Goal: Transaction & Acquisition: Download file/media

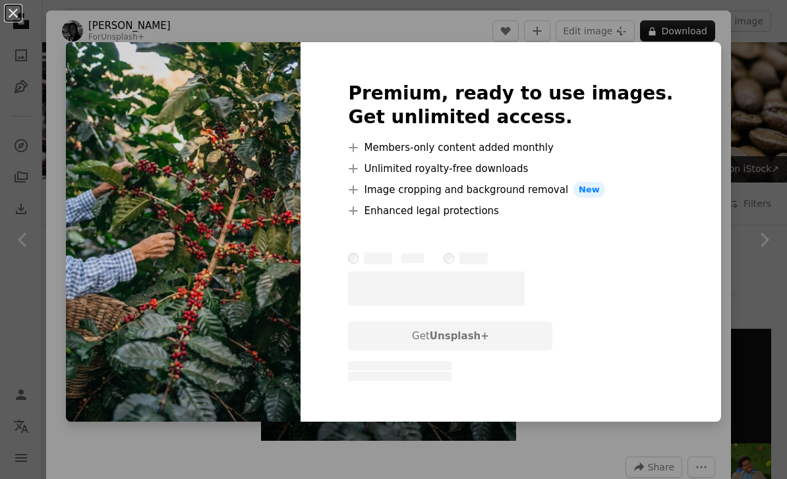
scroll to position [546, 0]
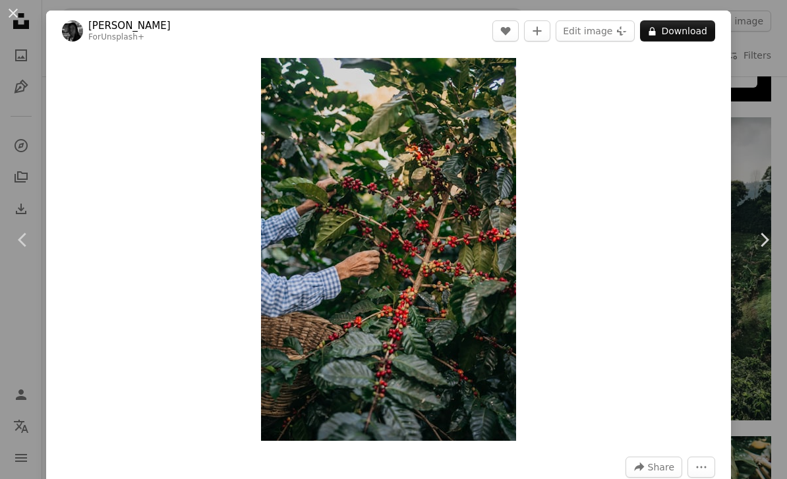
click at [767, 139] on div "An X shape Chevron left Chevron right [PERSON_NAME] Ferbo For Unsplash+ A heart…" at bounding box center [393, 239] width 787 height 479
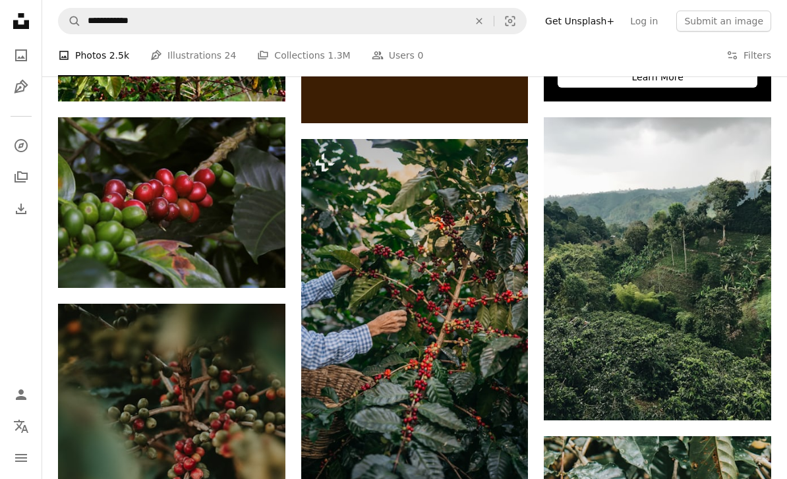
click at [269, 258] on link "Arrow pointing down" at bounding box center [259, 264] width 26 height 21
click at [257, 266] on icon "Arrow pointing down" at bounding box center [259, 264] width 11 height 16
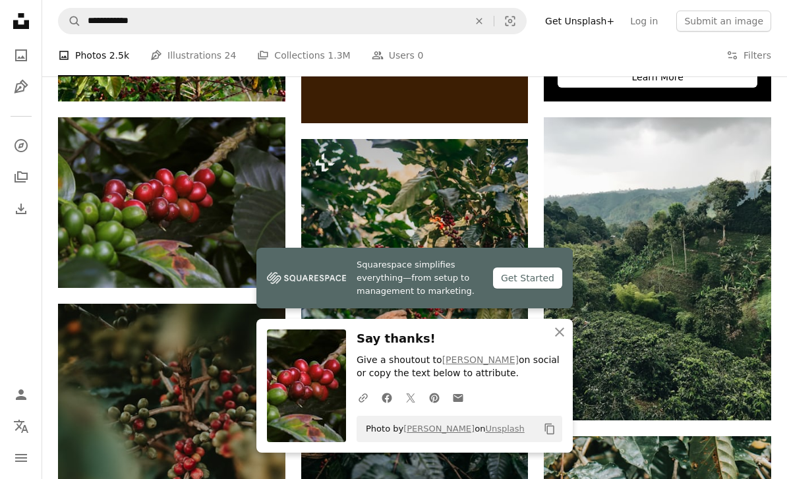
click at [250, 260] on link "Arrow pointing down" at bounding box center [259, 264] width 26 height 21
click at [550, 331] on button "An X shape Close" at bounding box center [559, 332] width 26 height 26
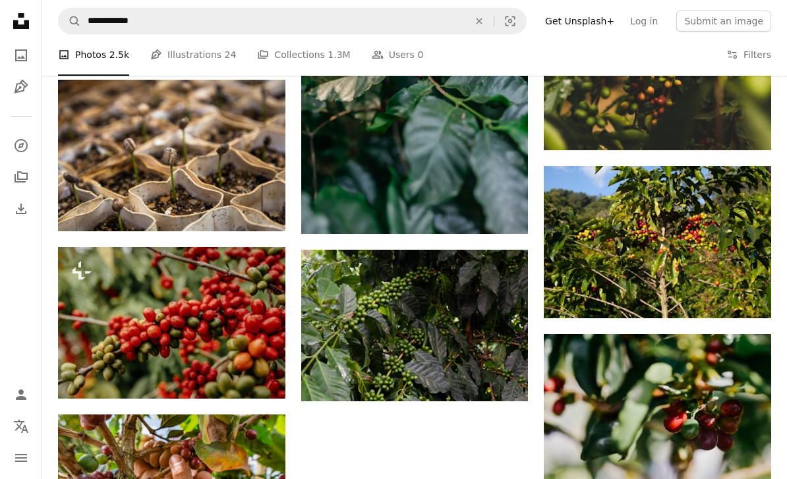
scroll to position [1500, 0]
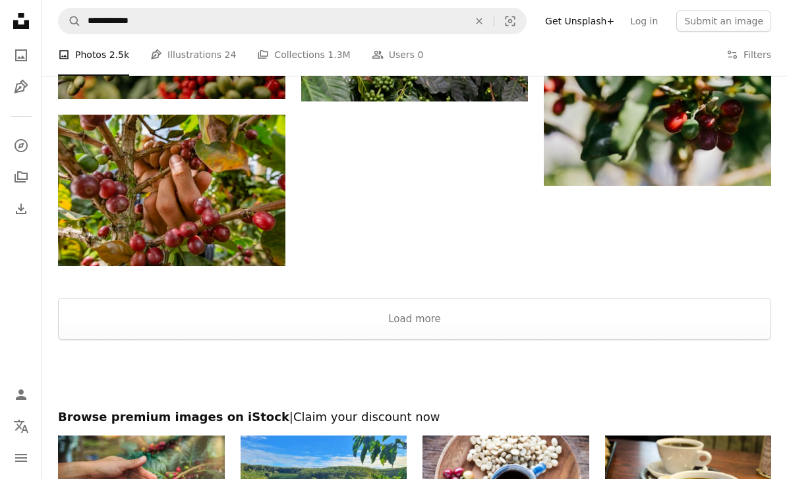
click at [596, 321] on button "Load more" at bounding box center [414, 319] width 713 height 42
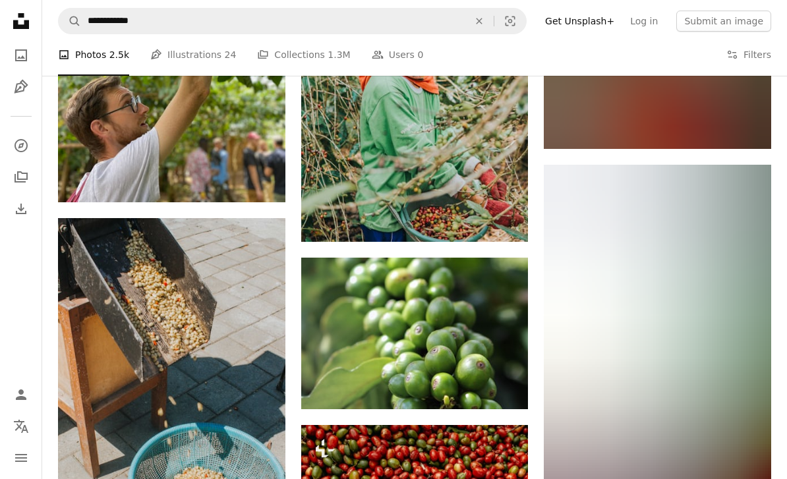
scroll to position [4728, 0]
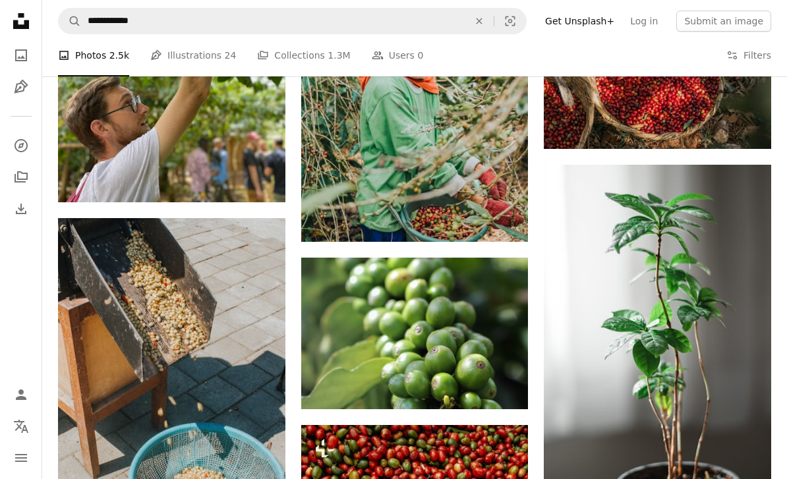
click at [239, 351] on img at bounding box center [171, 388] width 227 height 341
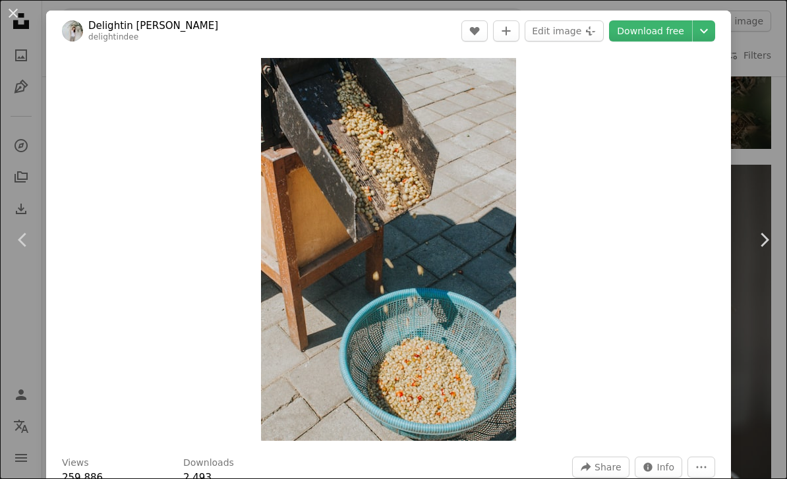
click at [672, 38] on link "Download free" at bounding box center [650, 30] width 83 height 21
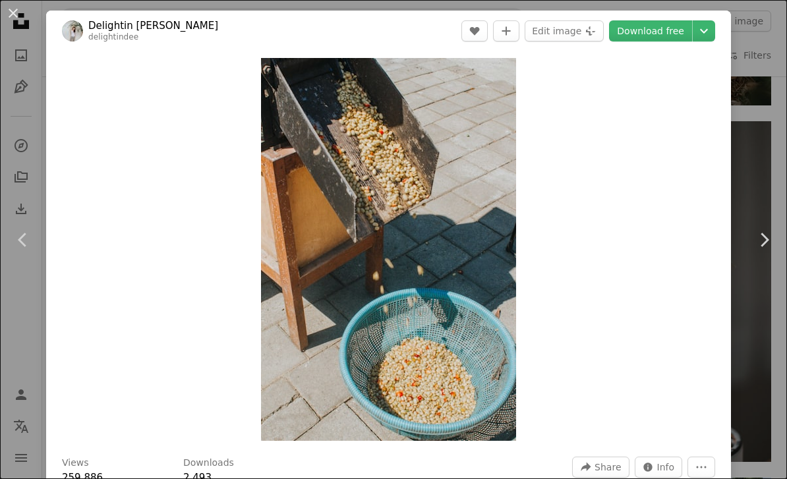
scroll to position [8496, 0]
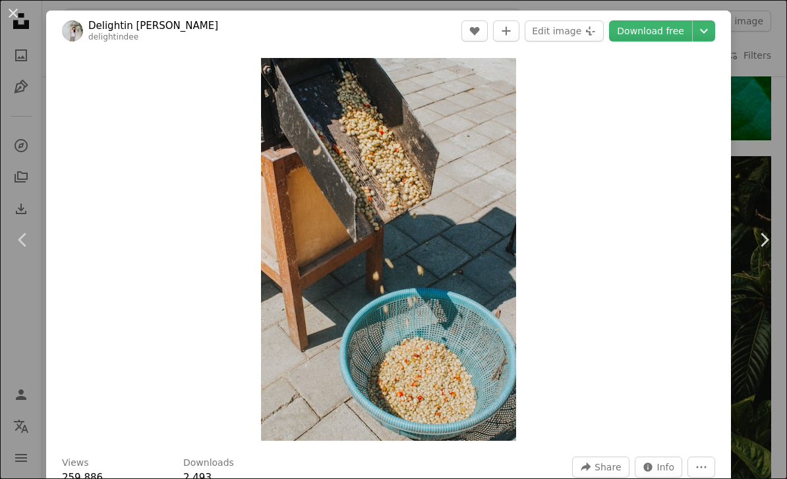
click at [777, 25] on div "An X shape Chevron left Chevron right Delightin Dee delightindee A heart A plus…" at bounding box center [393, 239] width 787 height 479
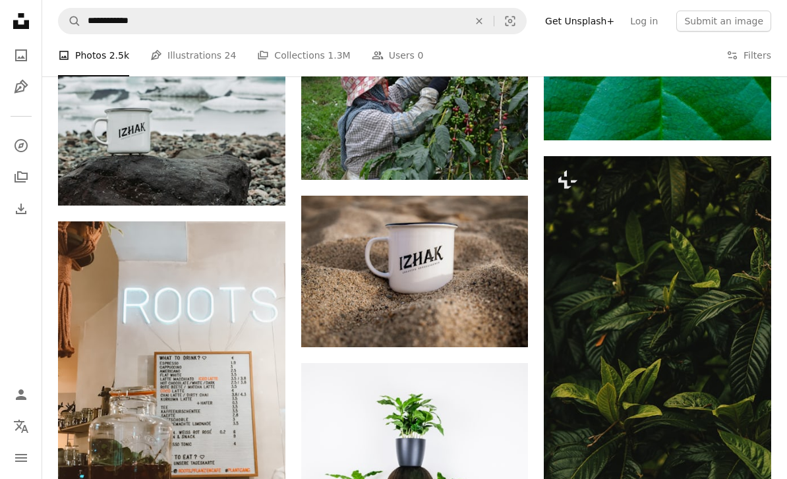
scroll to position [4772, 0]
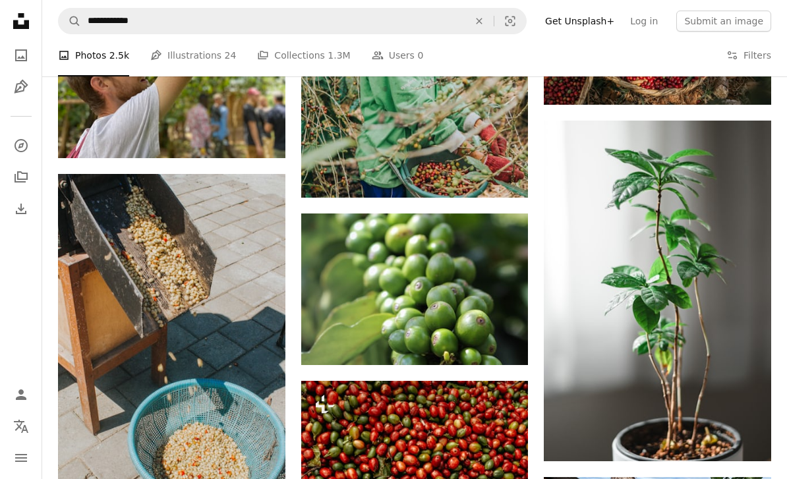
click at [763, 30] on button "Submit an image" at bounding box center [723, 21] width 95 height 21
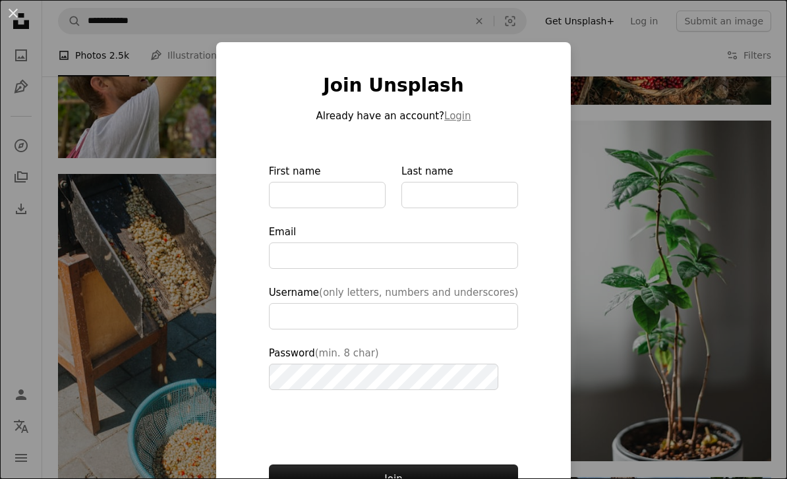
click at [723, 83] on div "An X shape Join Unsplash Already have an account? Login First name Last name Em…" at bounding box center [393, 239] width 787 height 479
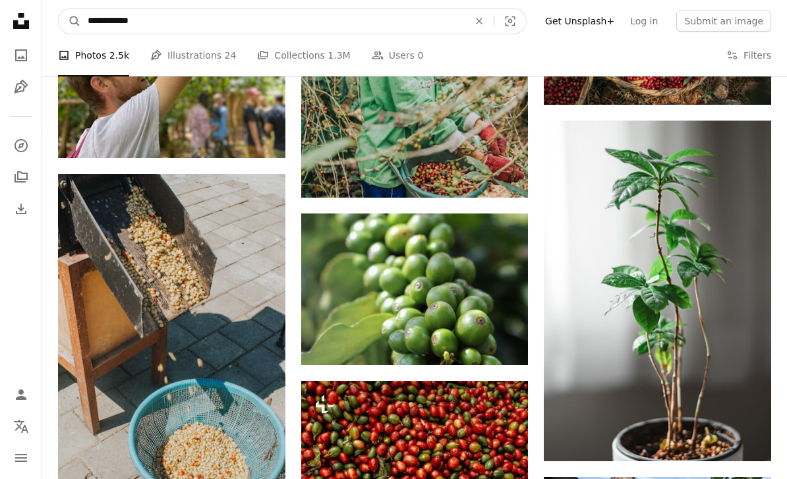
click at [426, 24] on input "**********" at bounding box center [272, 21] width 383 height 25
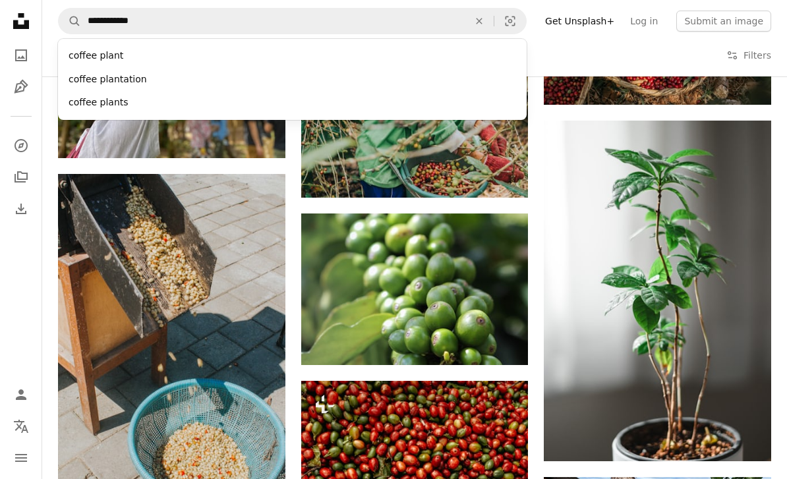
click at [491, 24] on icon "An X shape" at bounding box center [479, 21] width 29 height 11
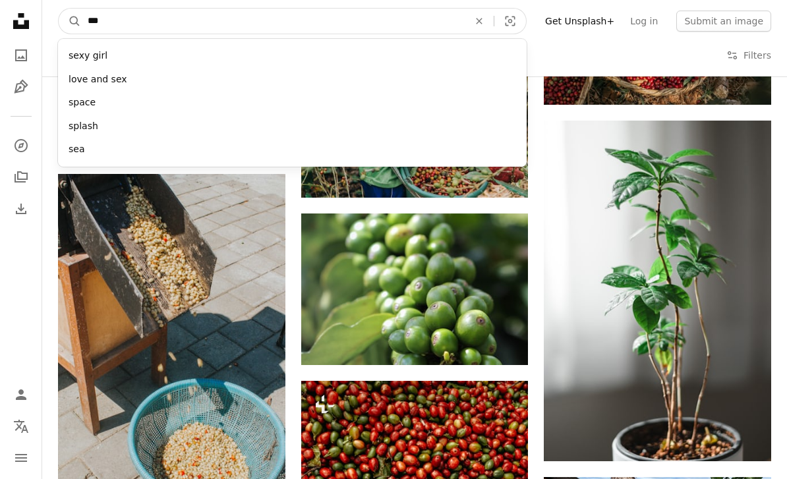
type input "****"
click at [70, 21] on button "A magnifying glass" at bounding box center [70, 21] width 22 height 25
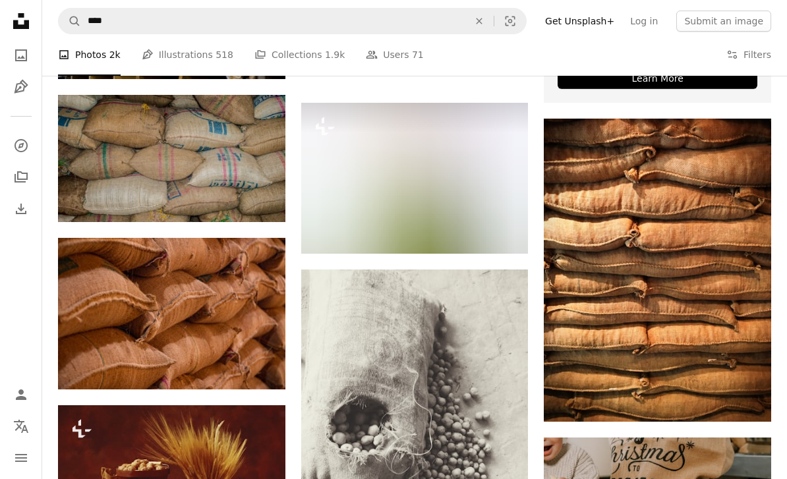
scroll to position [545, 0]
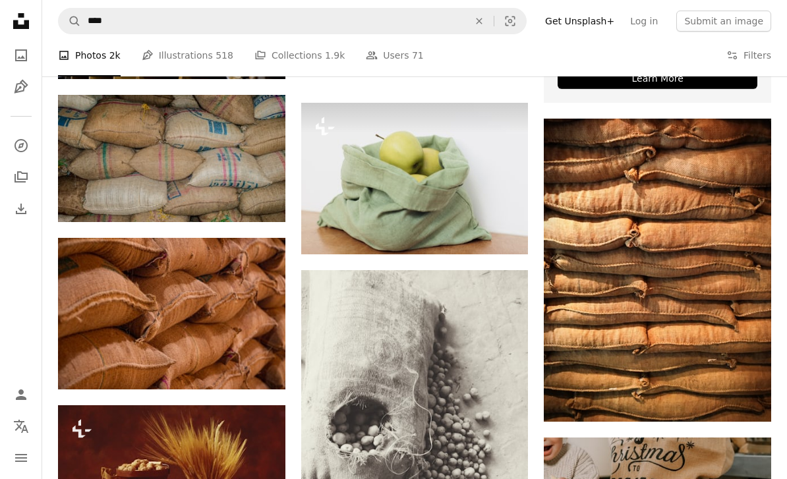
click at [750, 391] on link "Arrow pointing down" at bounding box center [744, 397] width 26 height 21
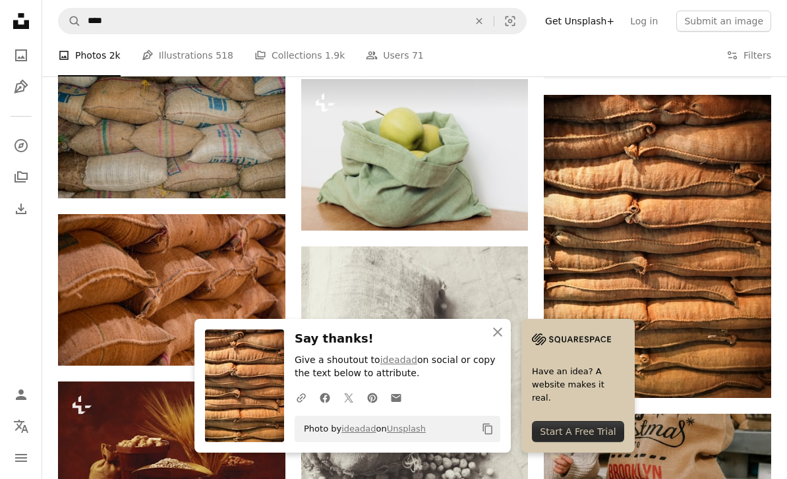
scroll to position [548, 0]
